Goal: Transaction & Acquisition: Purchase product/service

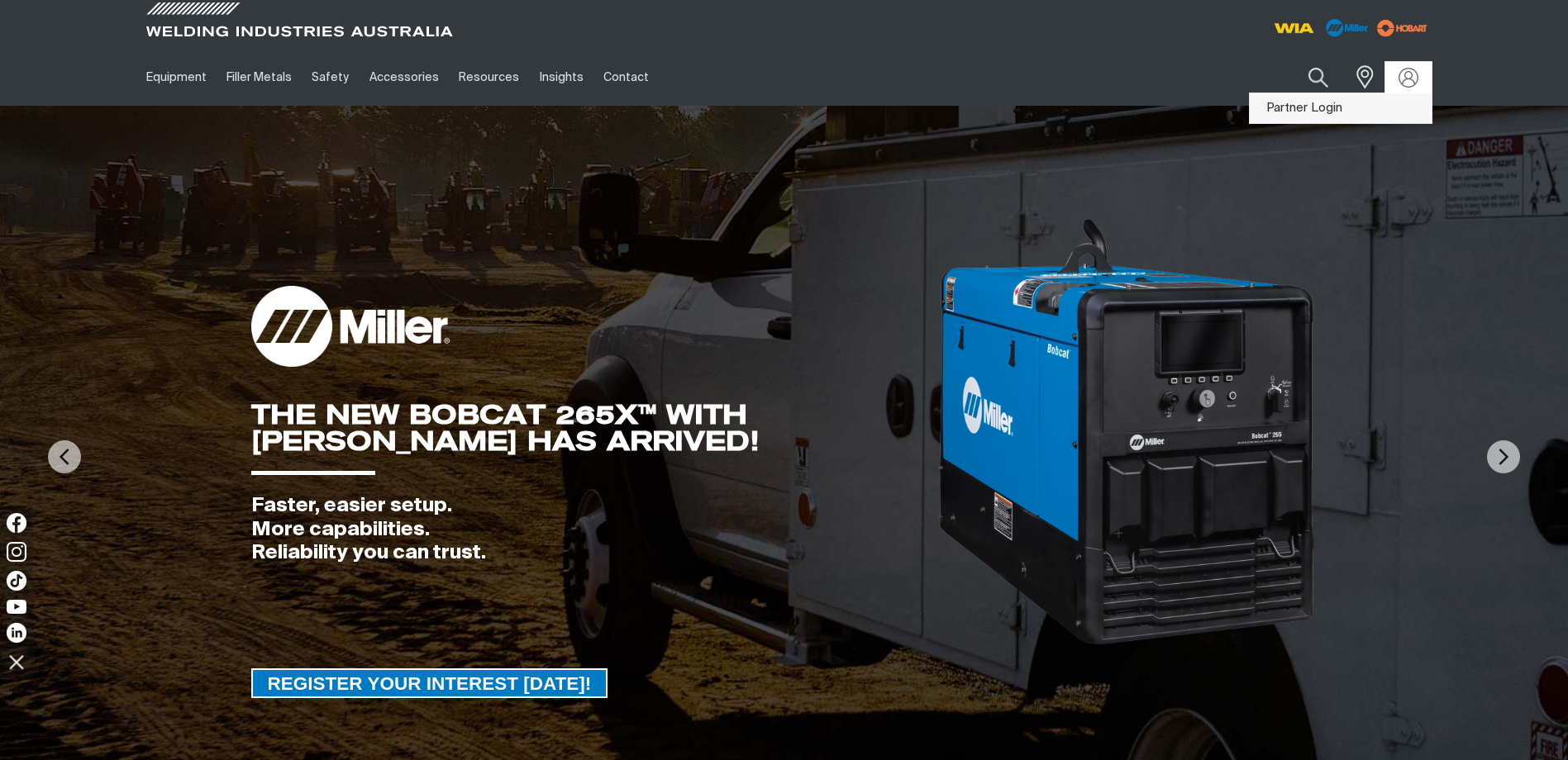
click at [1310, 102] on link "Partner Login" at bounding box center [1341, 109] width 182 height 31
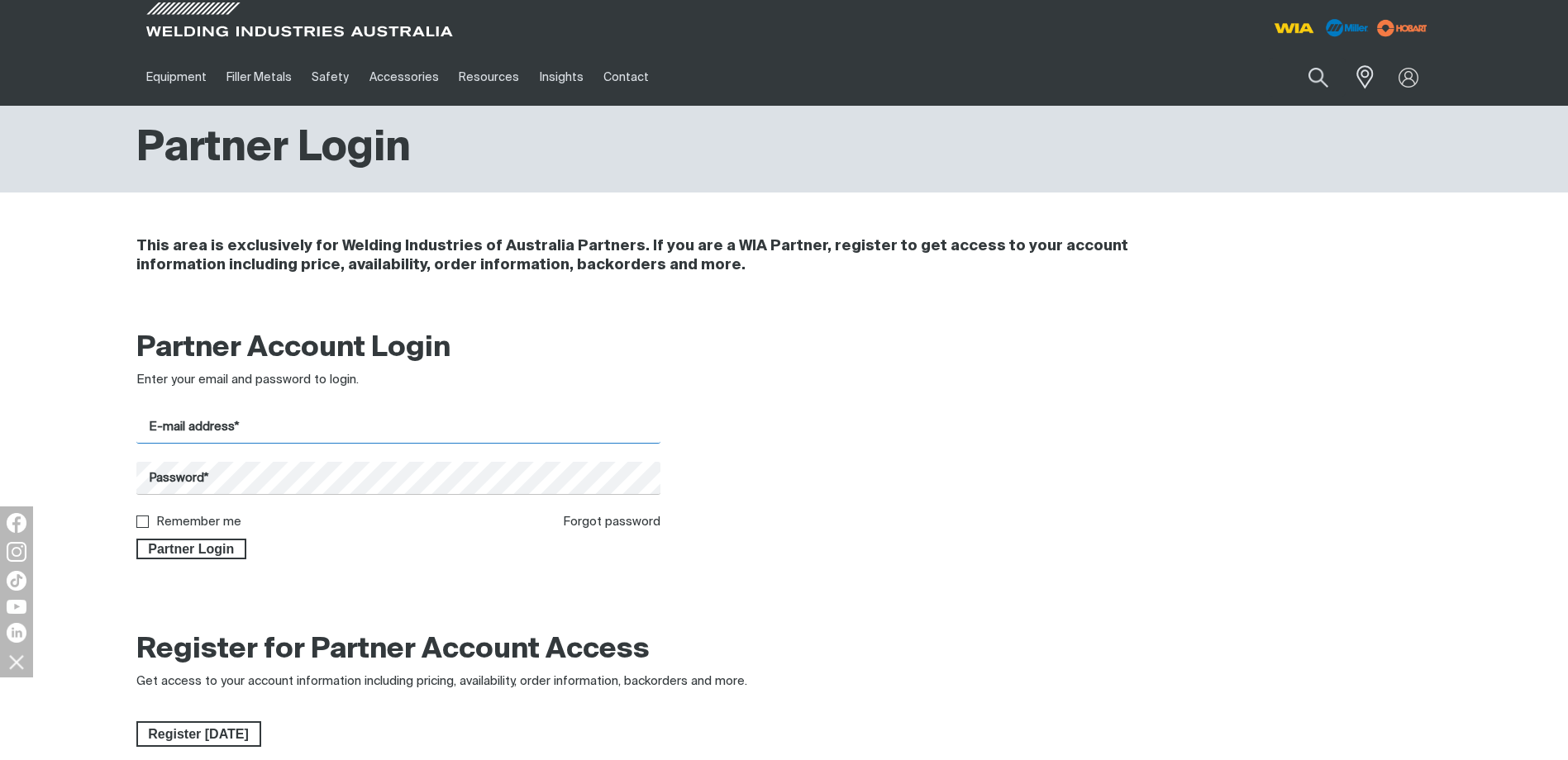
click at [211, 420] on input "E-mail address*" at bounding box center [399, 427] width 525 height 33
type input "[PERSON_NAME][EMAIL_ADDRESS][PERSON_NAME][DOMAIN_NAME]"
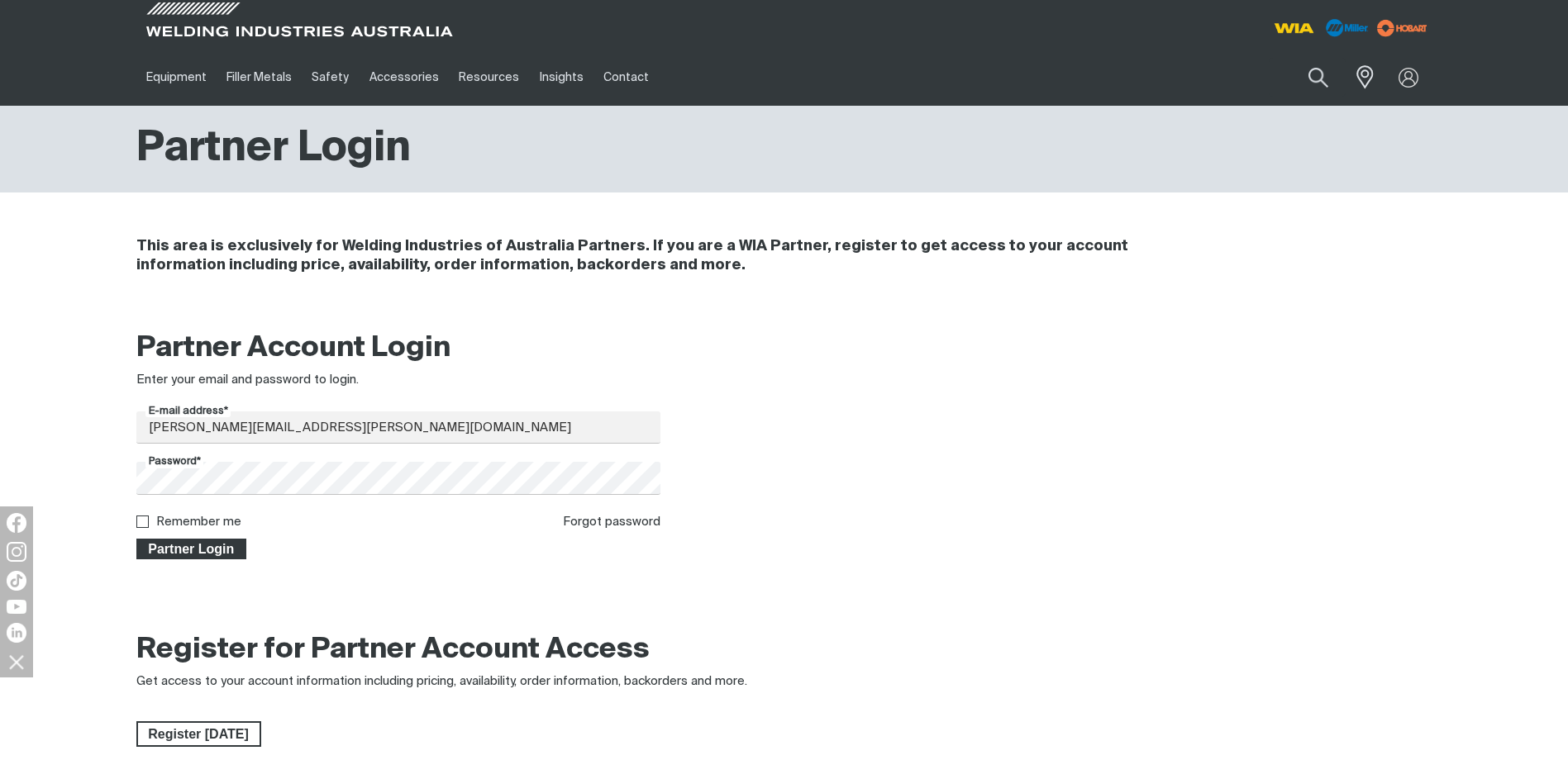
click at [217, 546] on span "Partner Login" at bounding box center [192, 549] width 108 height 21
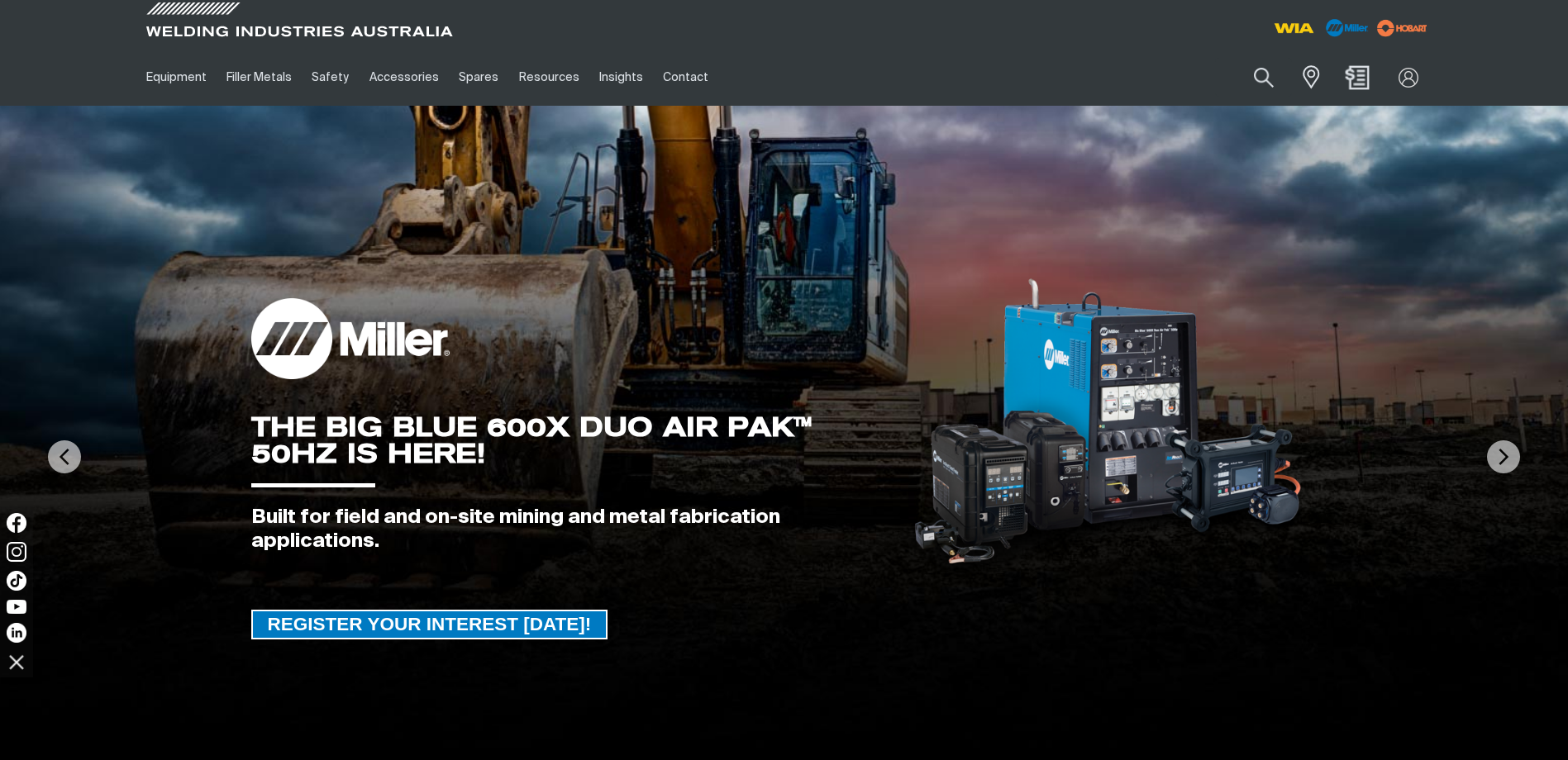
click at [1360, 79] on img "Shopping cart (0 product(s))" at bounding box center [1357, 77] width 24 height 24
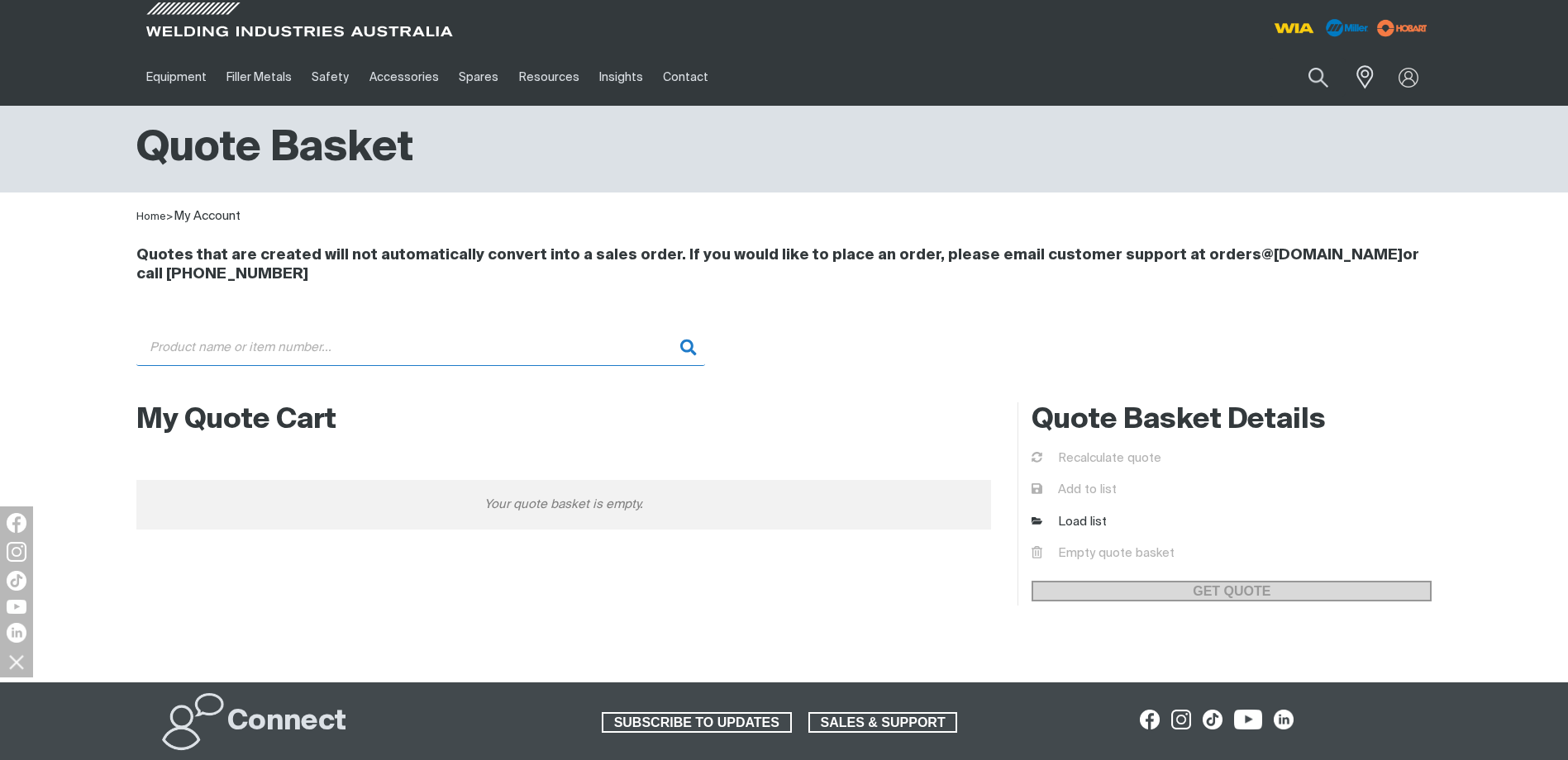
click at [177, 347] on input "Search" at bounding box center [421, 347] width 569 height 37
type input "271325"
click at [1320, 76] on button "Search products" at bounding box center [1318, 78] width 67 height 47
click at [1192, 78] on input "Search" at bounding box center [1218, 77] width 255 height 37
type input "271325"
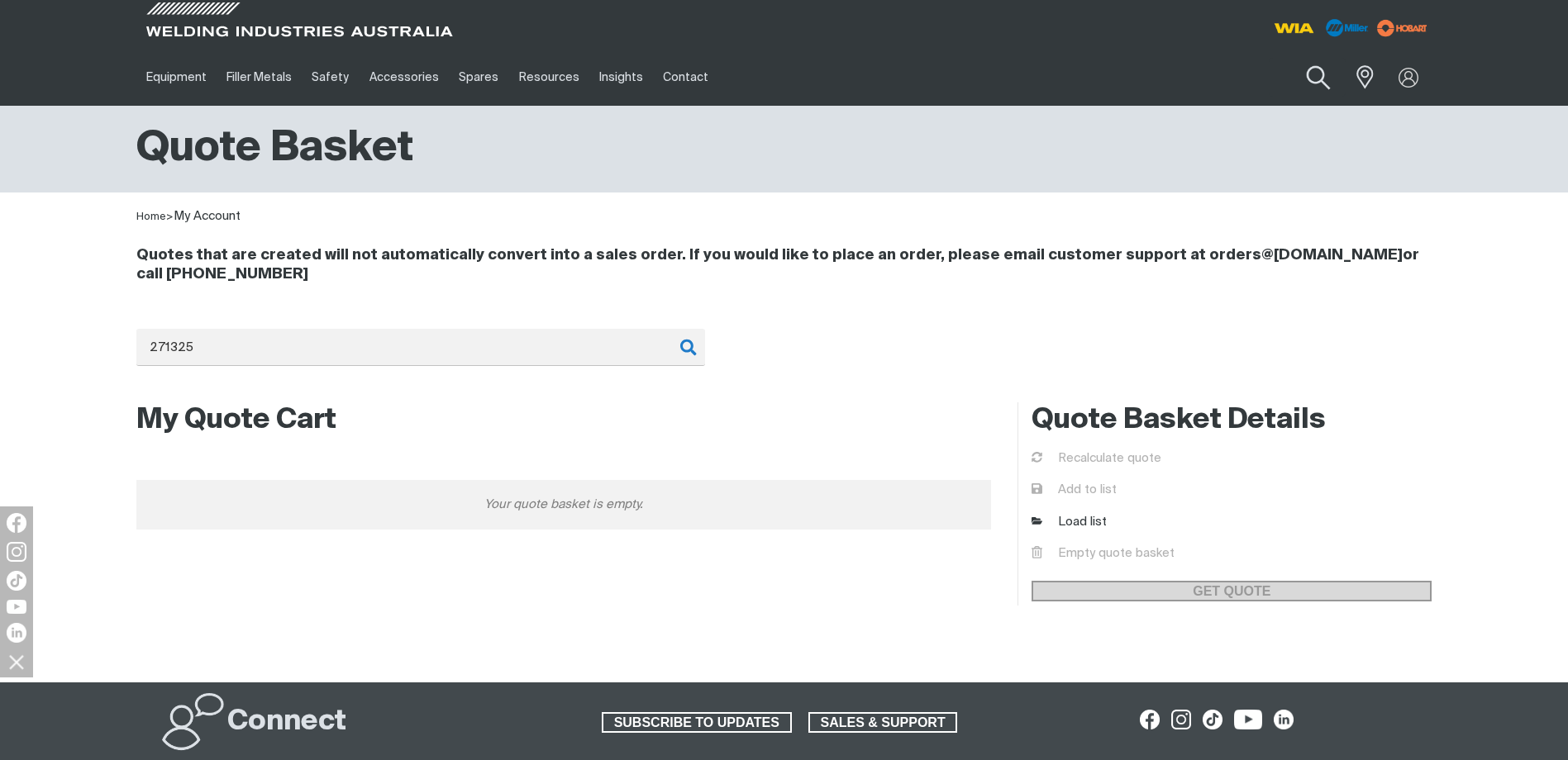
click at [1319, 73] on button "Search products" at bounding box center [1318, 78] width 67 height 47
click at [1312, 78] on button "Search products" at bounding box center [1318, 78] width 67 height 47
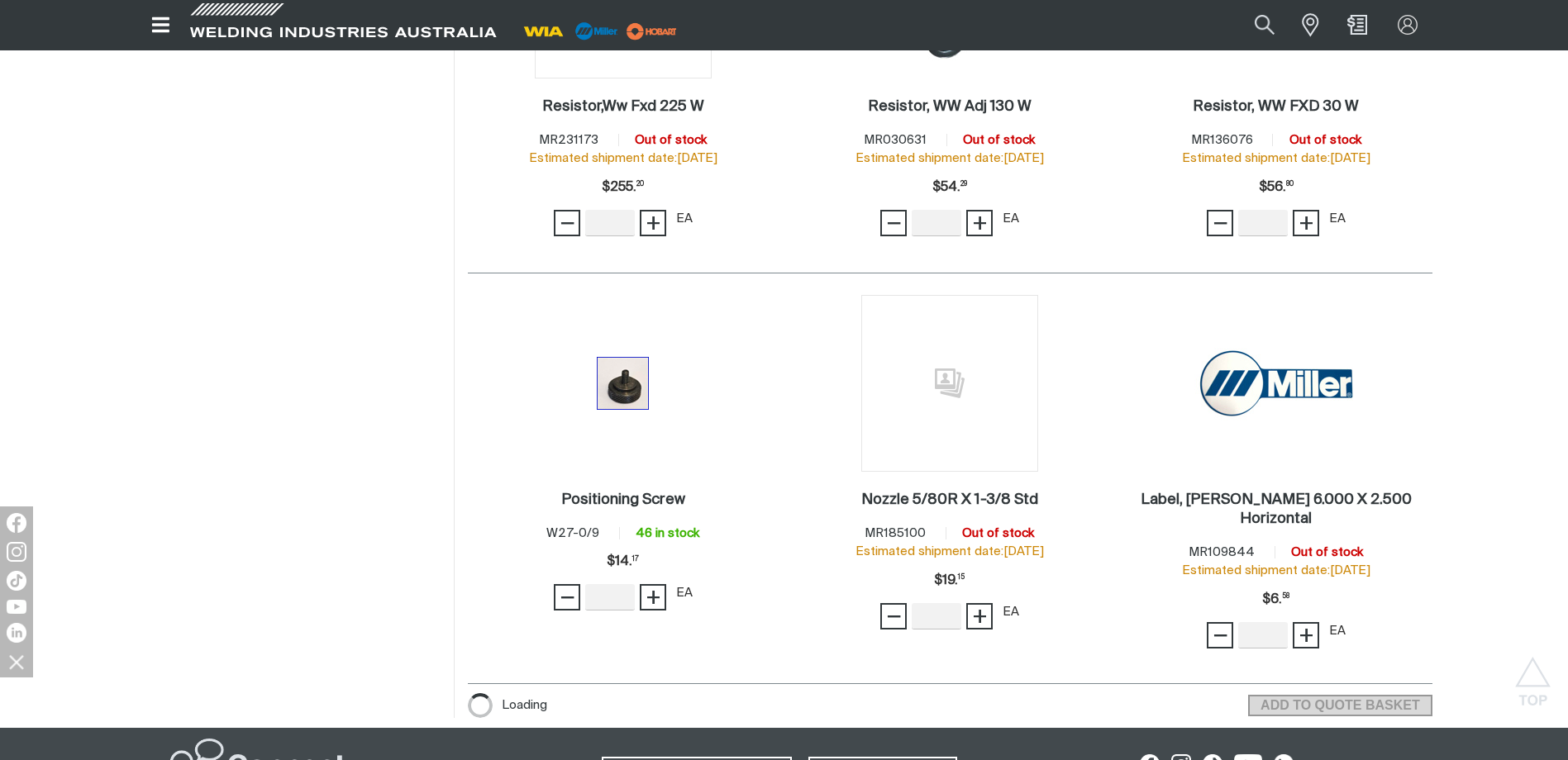
scroll to position [2149, 0]
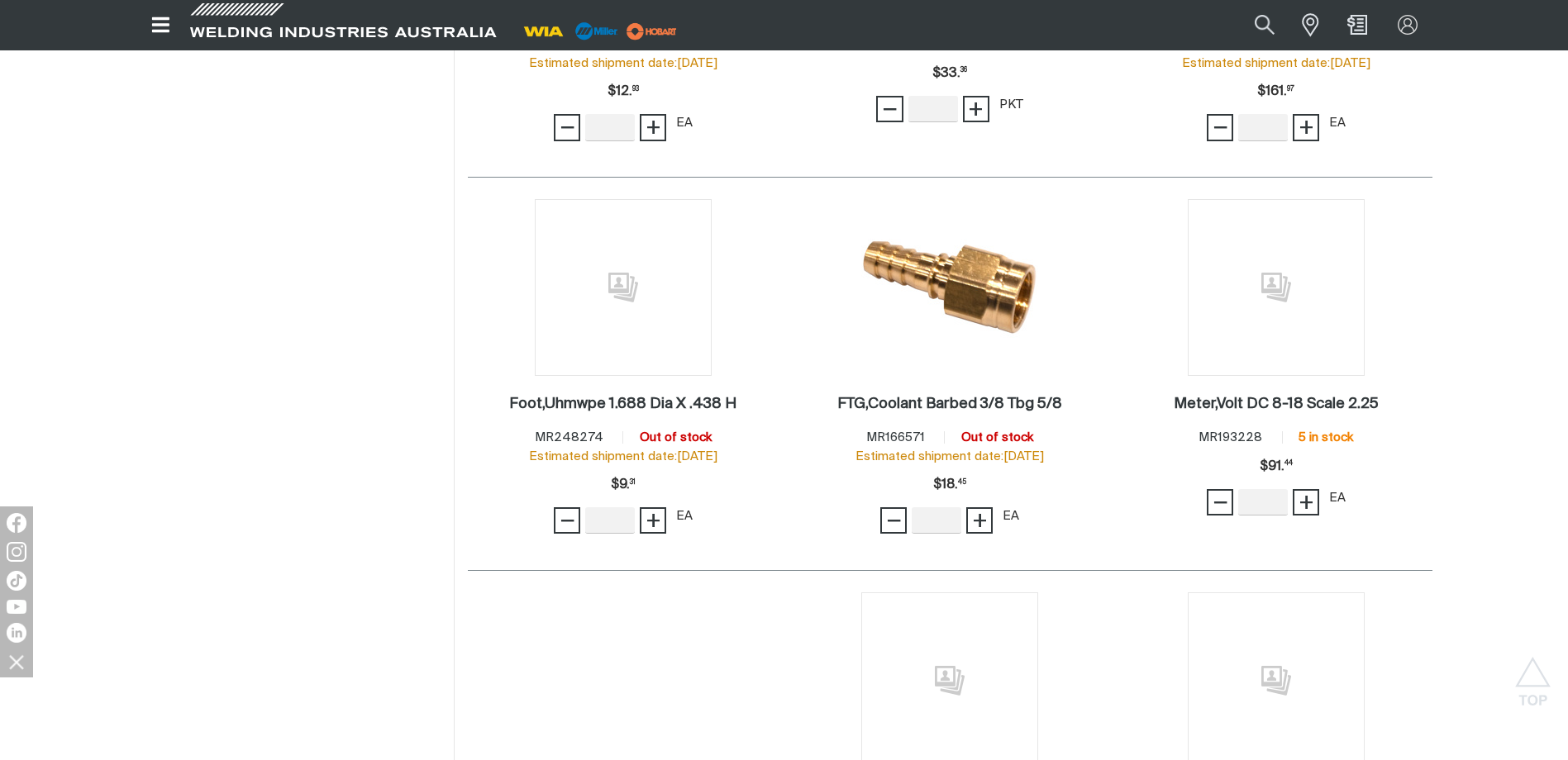
scroll to position [3058, 0]
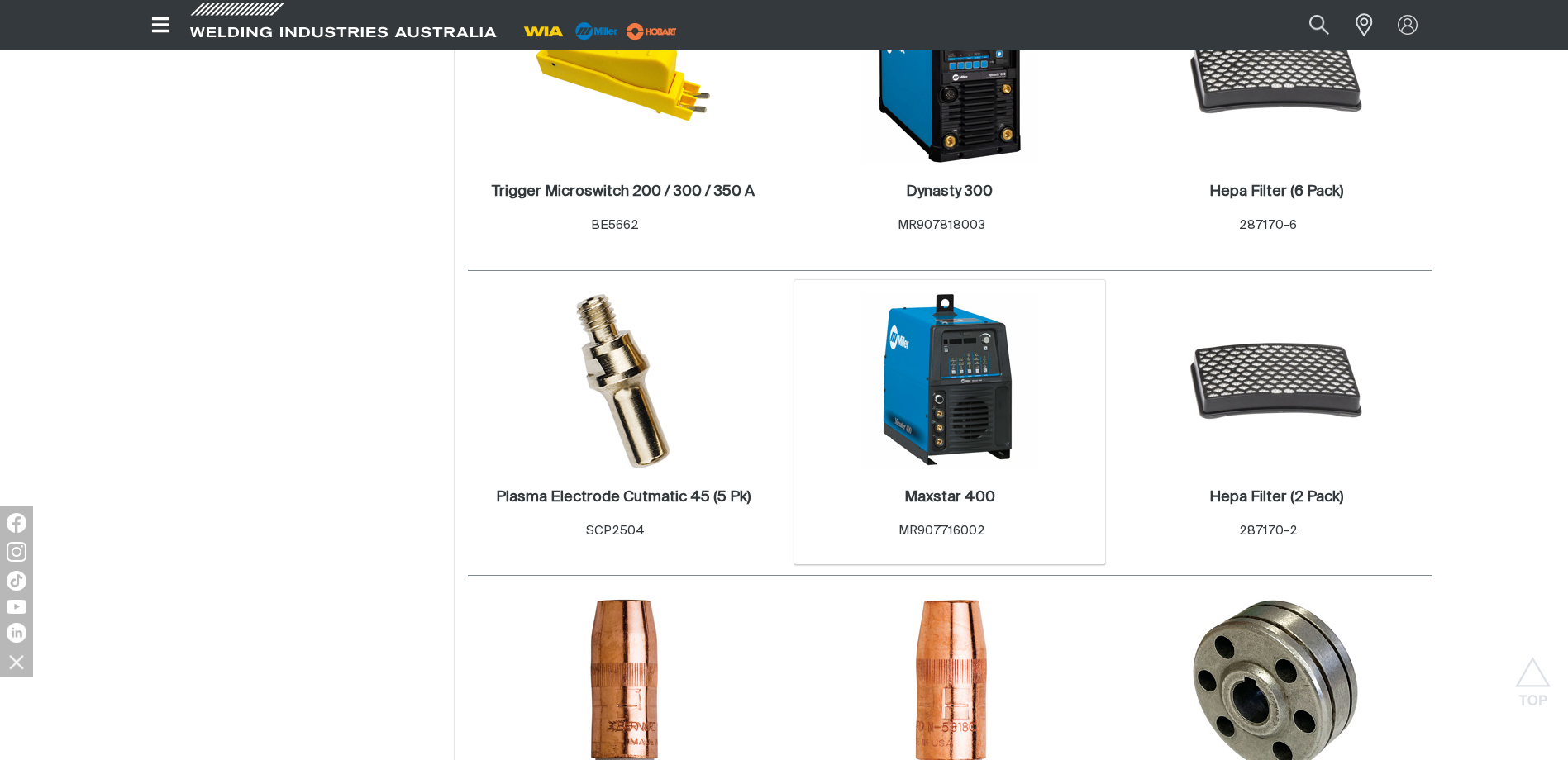
scroll to position [3589, 0]
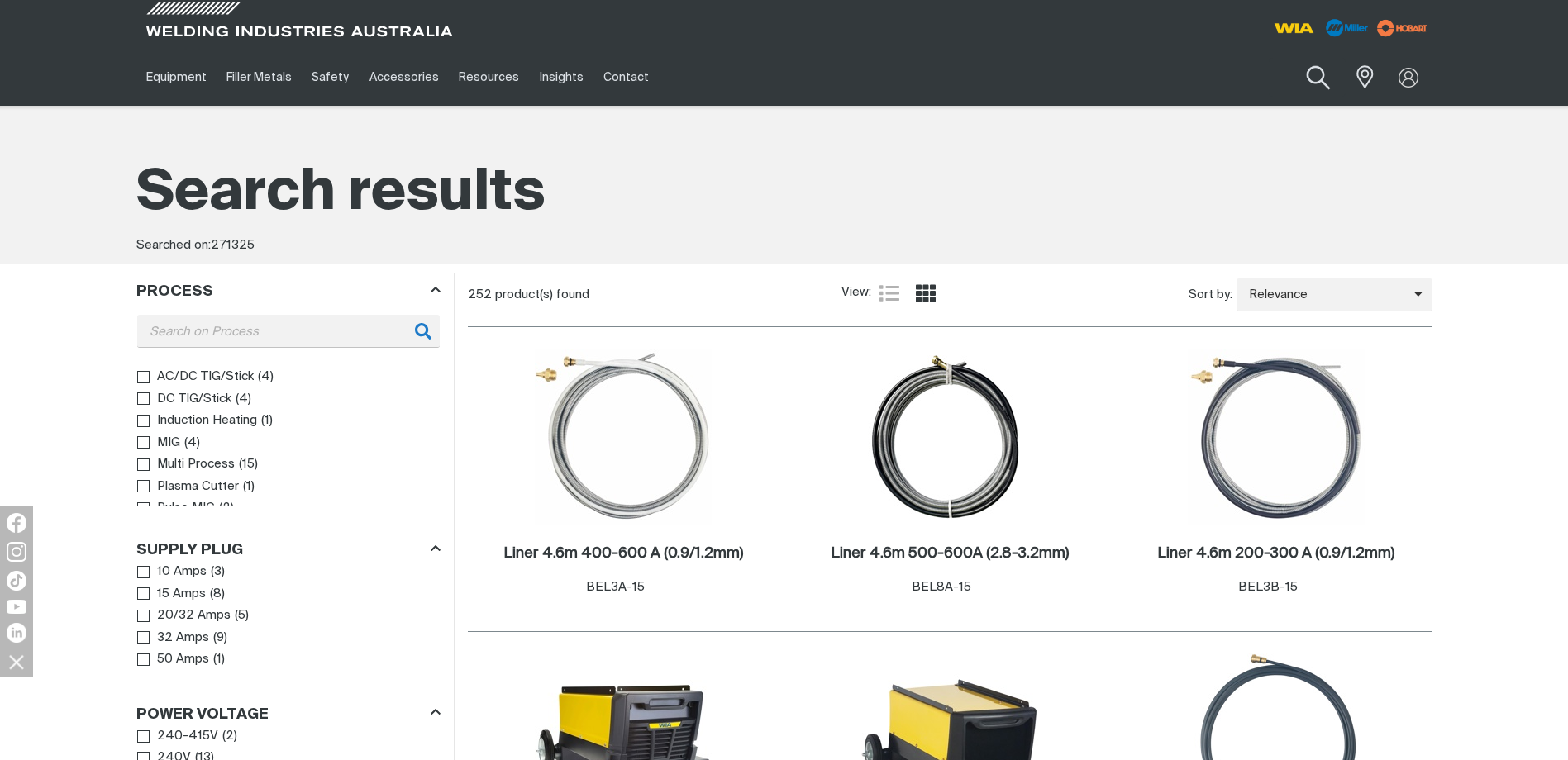
click at [1320, 78] on button "Search products" at bounding box center [1318, 78] width 67 height 47
click at [1105, 79] on input "271325" at bounding box center [1218, 77] width 255 height 37
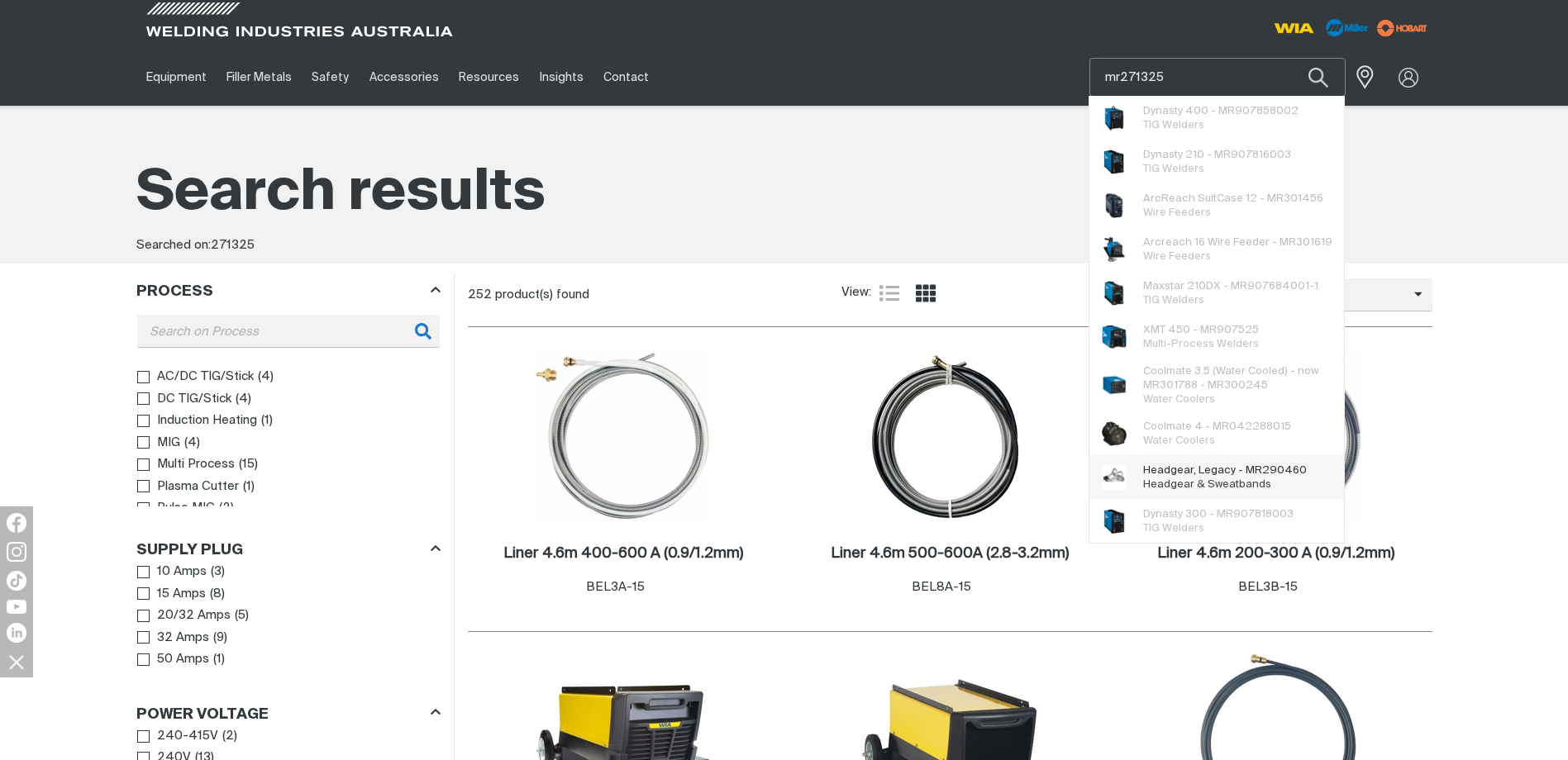
type input "mr271325"
click at [1246, 473] on span "Headgear, Legacy - MR290460" at bounding box center [1225, 470] width 164 height 14
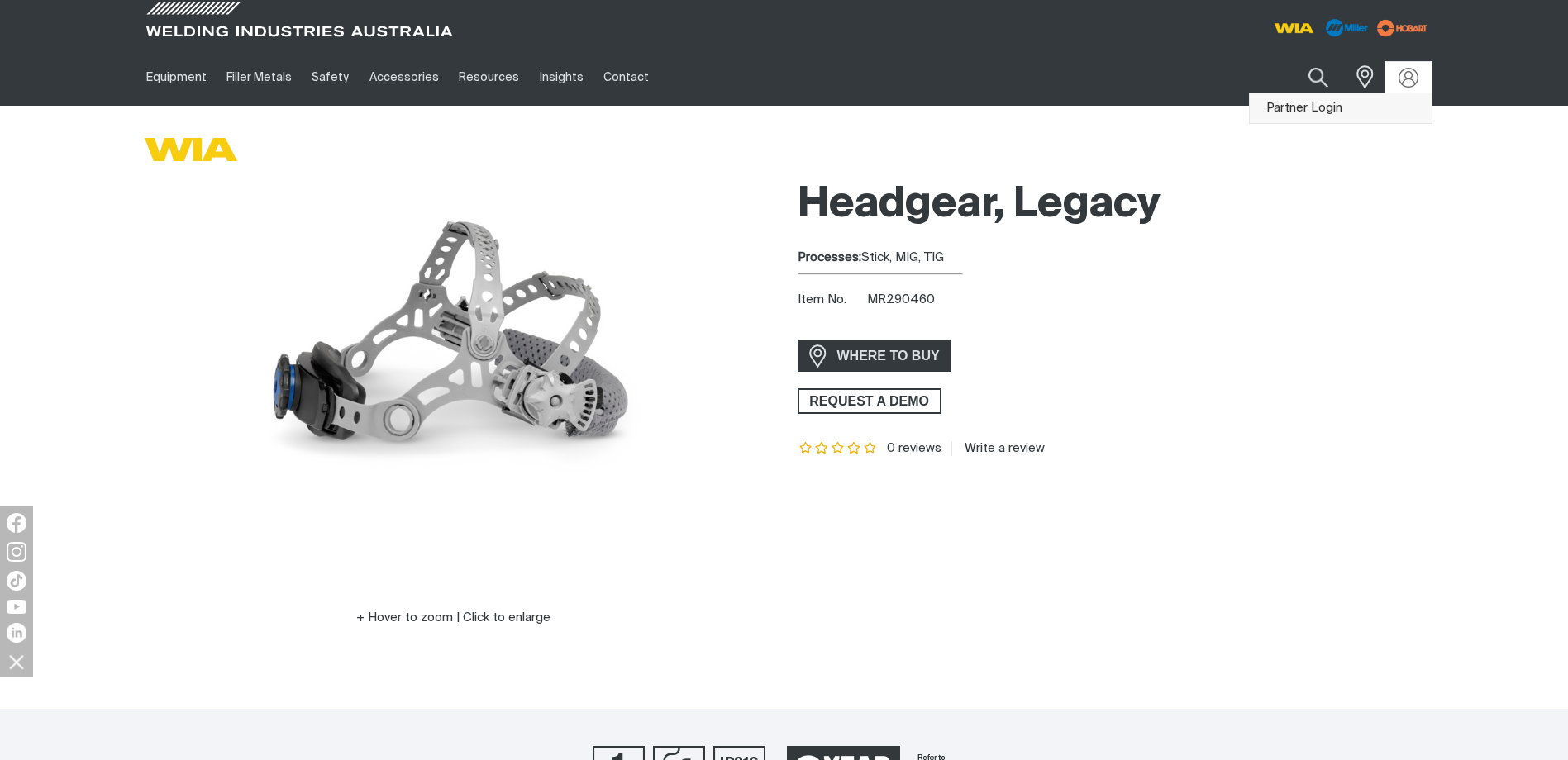
click at [1311, 103] on link "Partner Login" at bounding box center [1341, 109] width 182 height 31
